Goal: Check status: Check status

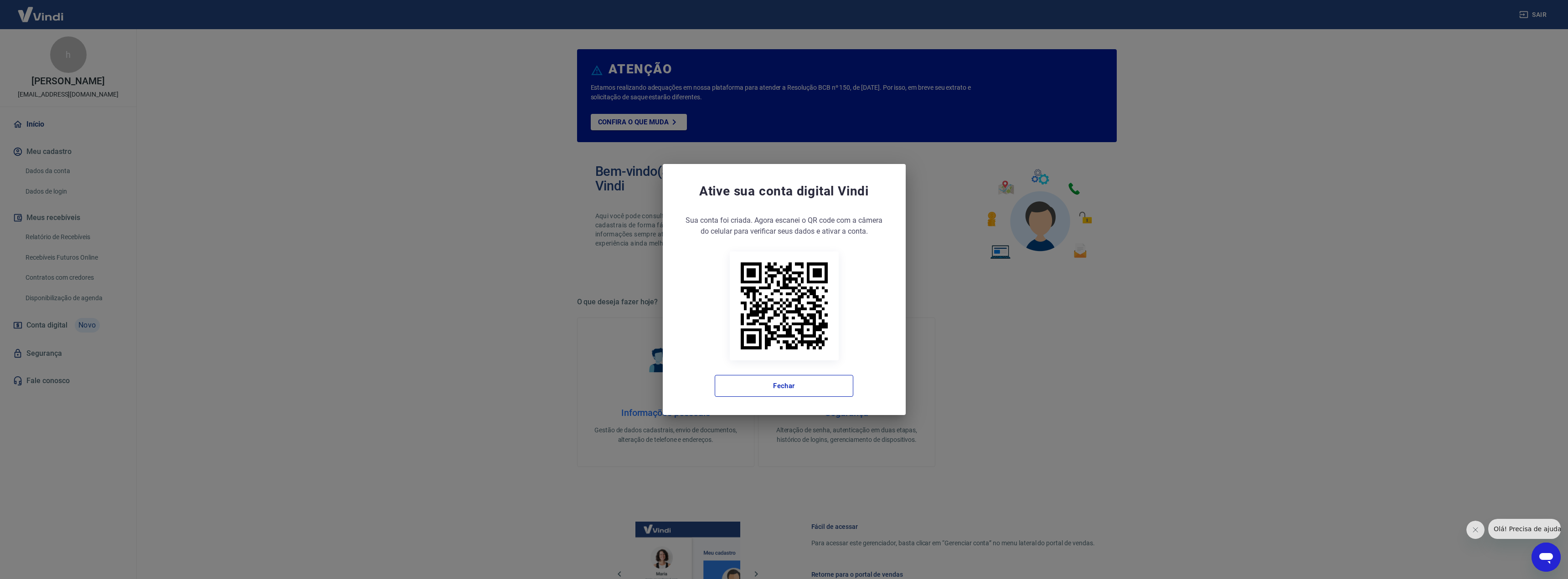
click at [780, 371] on div "Sua conta foi criada. Agora clique no botão abaixo para verificar seus dados e …" at bounding box center [784, 305] width 206 height 182
click at [778, 378] on button "Fechar" at bounding box center [784, 386] width 139 height 22
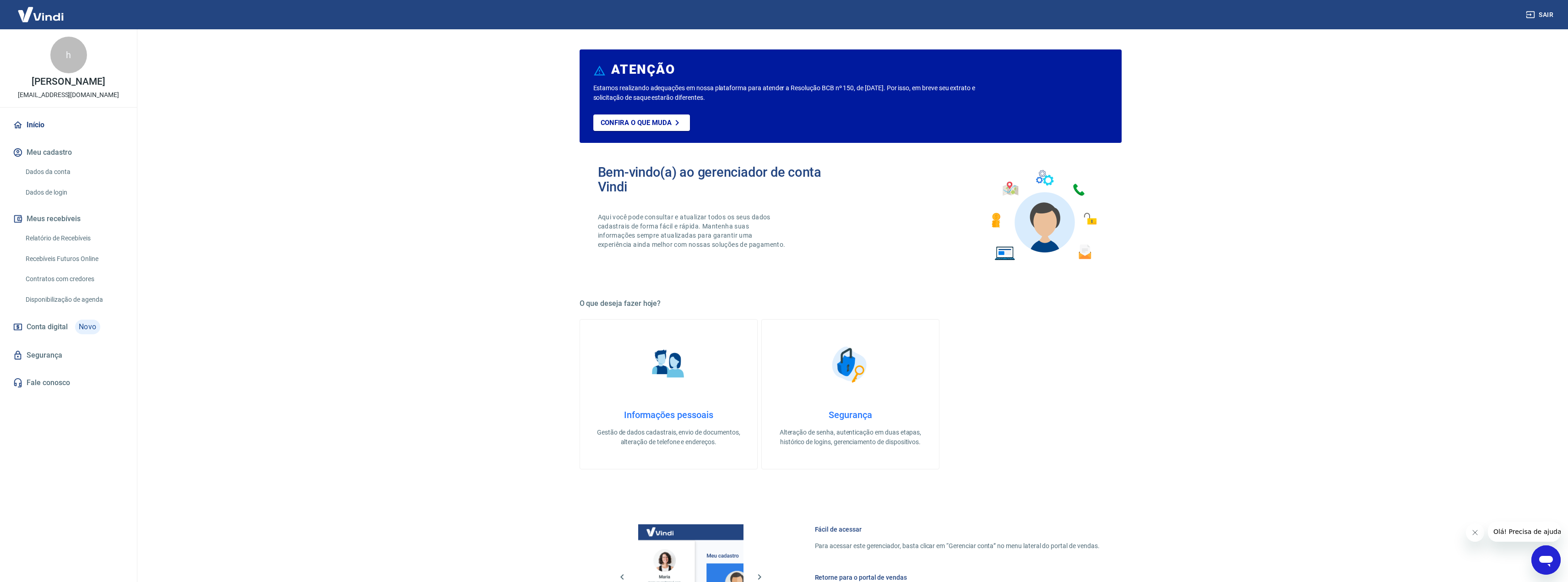
click at [61, 169] on link "Dados da conta" at bounding box center [74, 172] width 104 height 19
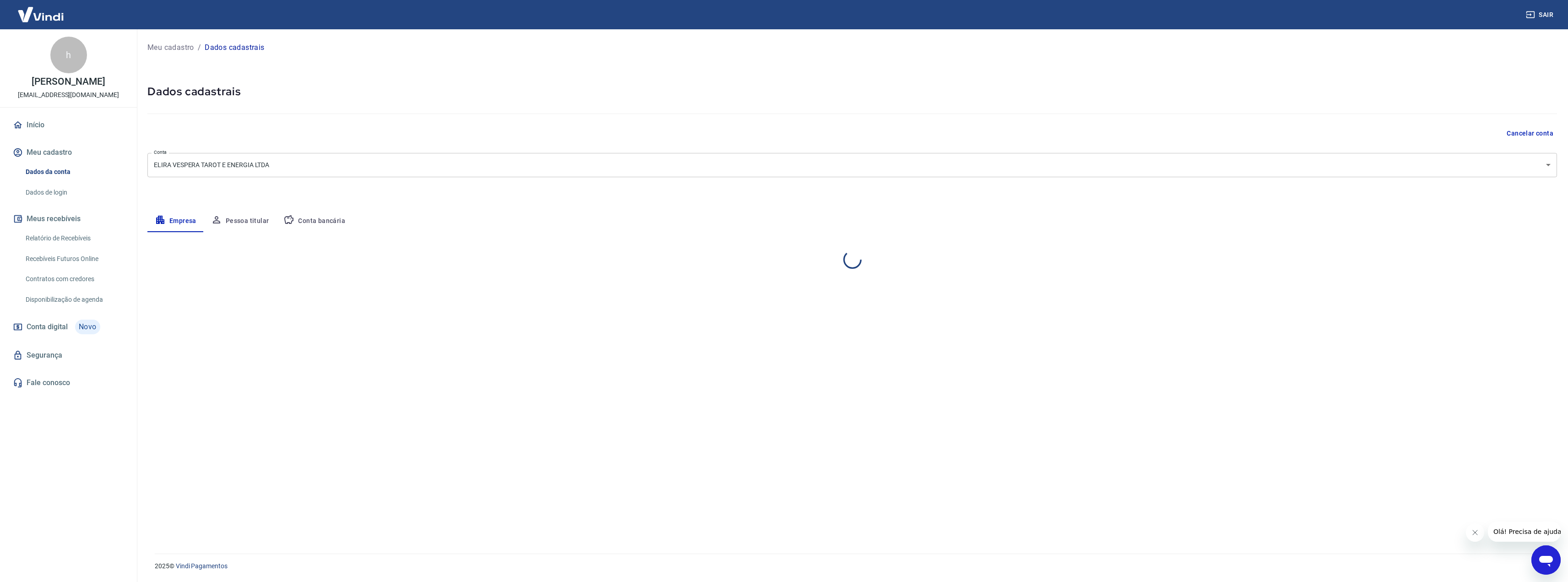
select select "MG"
select select "business"
click at [48, 125] on link "Início" at bounding box center [68, 125] width 115 height 20
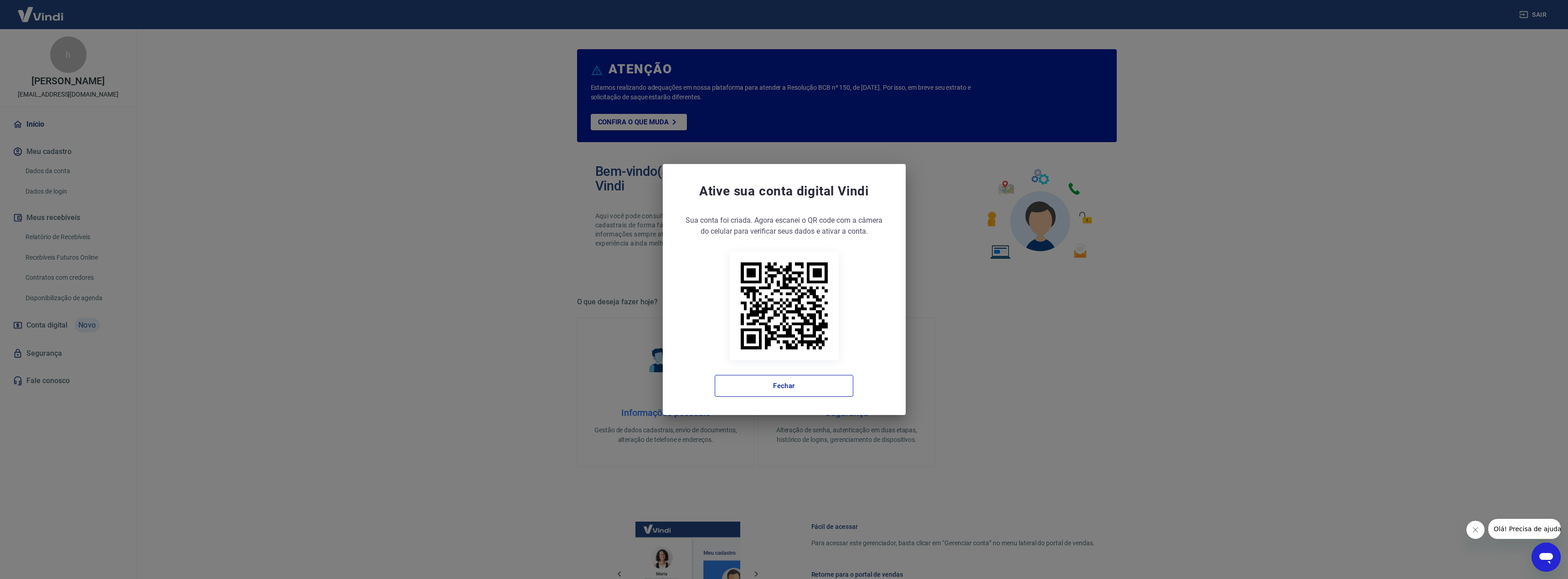
click at [799, 400] on div "Ative sua conta digital Vindi Sua conta foi criada. Agora clique no botão abaix…" at bounding box center [784, 290] width 243 height 251
click at [772, 392] on button "Fechar" at bounding box center [784, 386] width 139 height 22
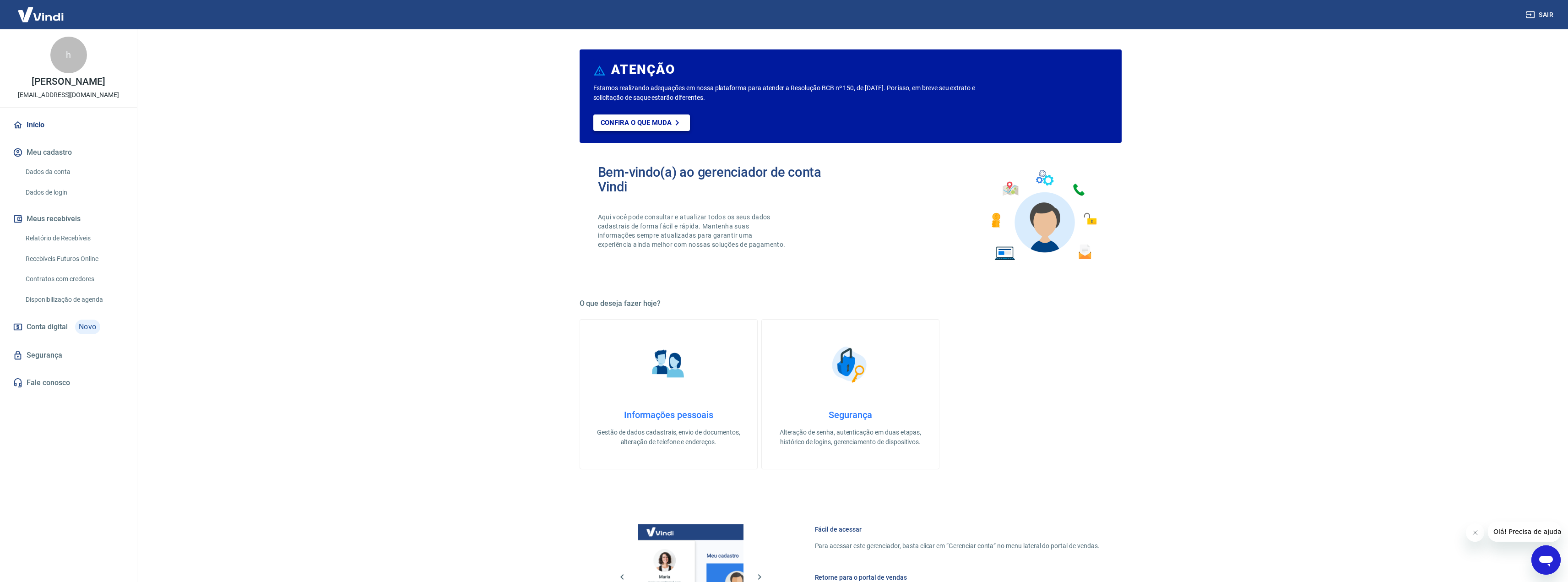
click at [674, 127] on icon at bounding box center [677, 123] width 11 height 11
click at [67, 322] on span "Conta digital" at bounding box center [46, 326] width 41 height 13
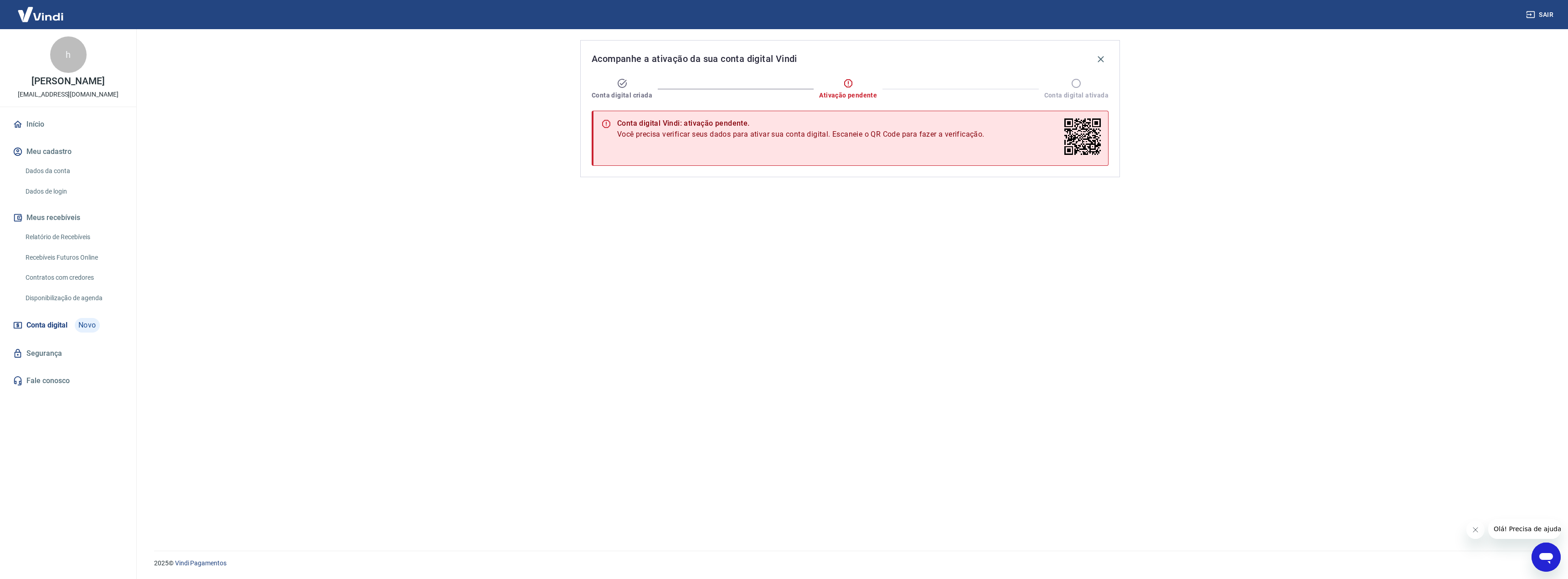
click at [60, 13] on img at bounding box center [40, 15] width 59 height 28
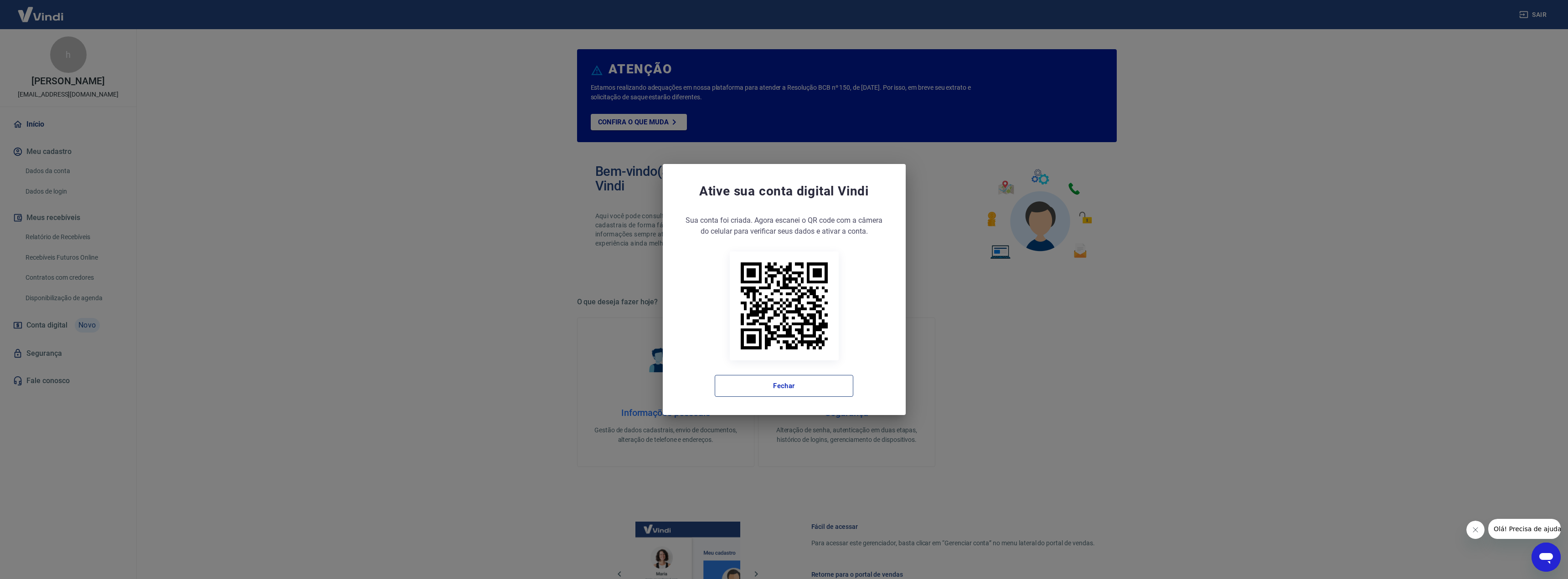
click at [834, 390] on button "Fechar" at bounding box center [784, 386] width 139 height 22
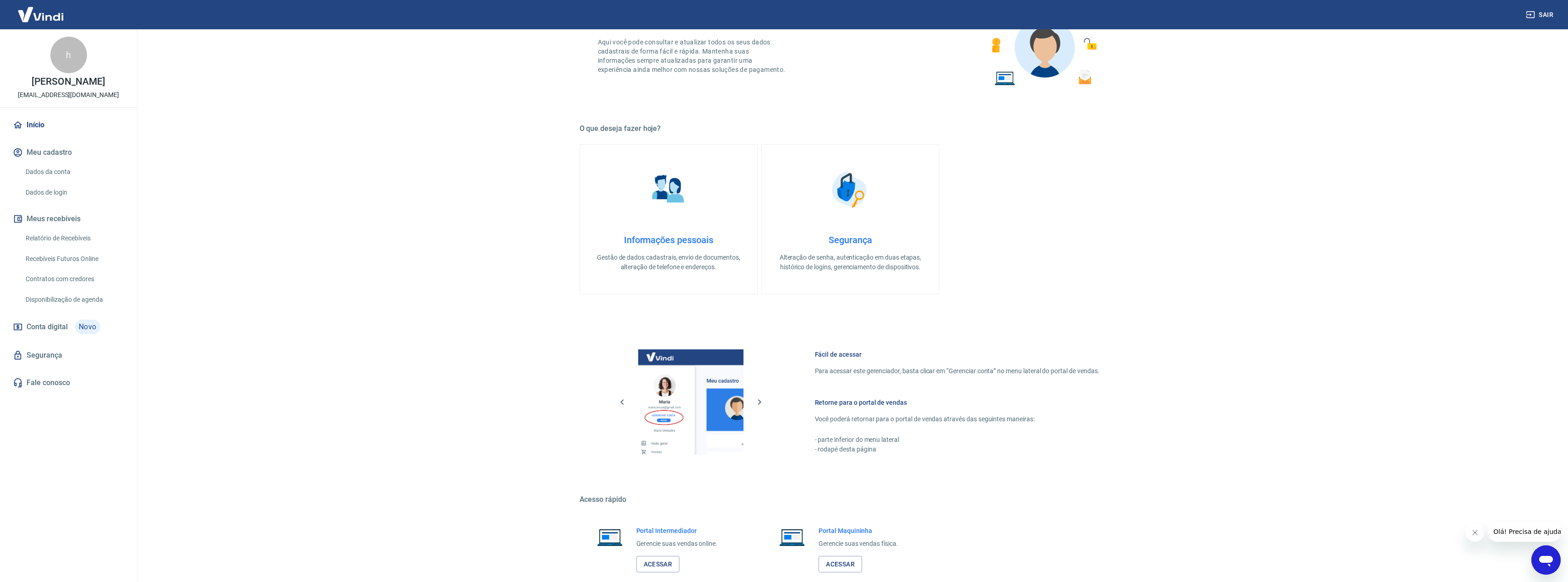
scroll to position [227, 0]
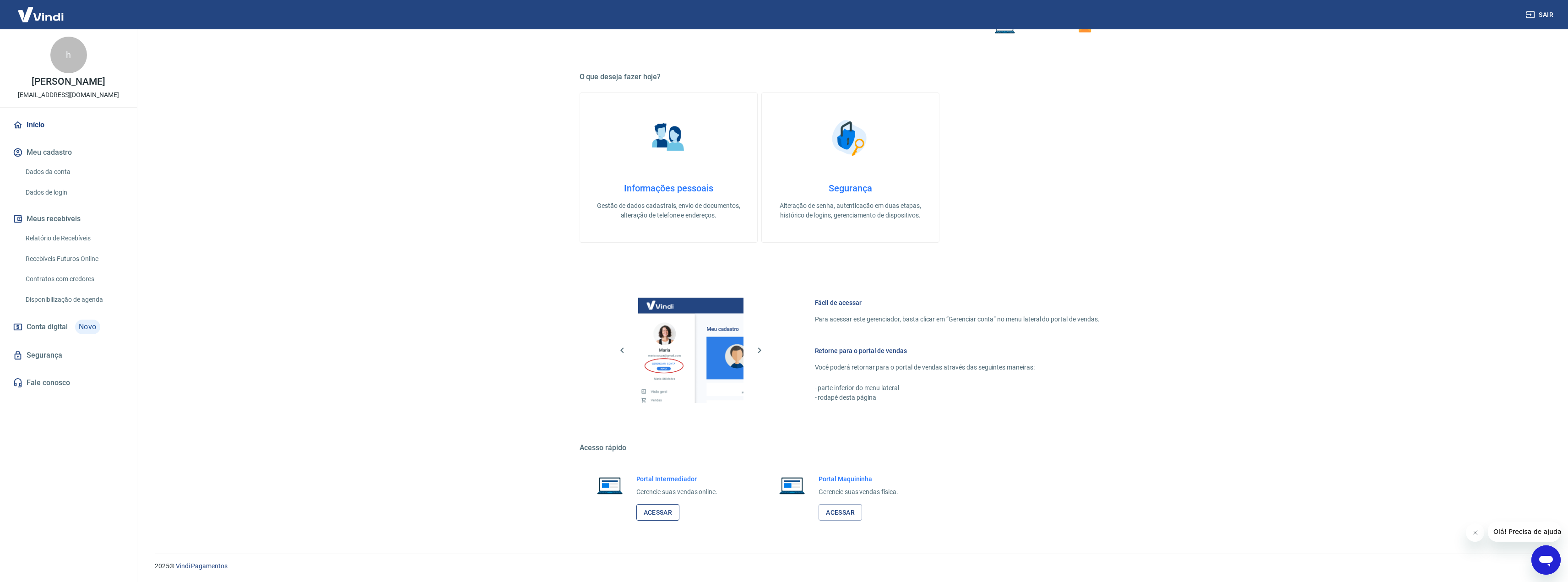
click at [658, 511] on link "Acessar" at bounding box center [658, 512] width 43 height 17
